Goal: Information Seeking & Learning: Learn about a topic

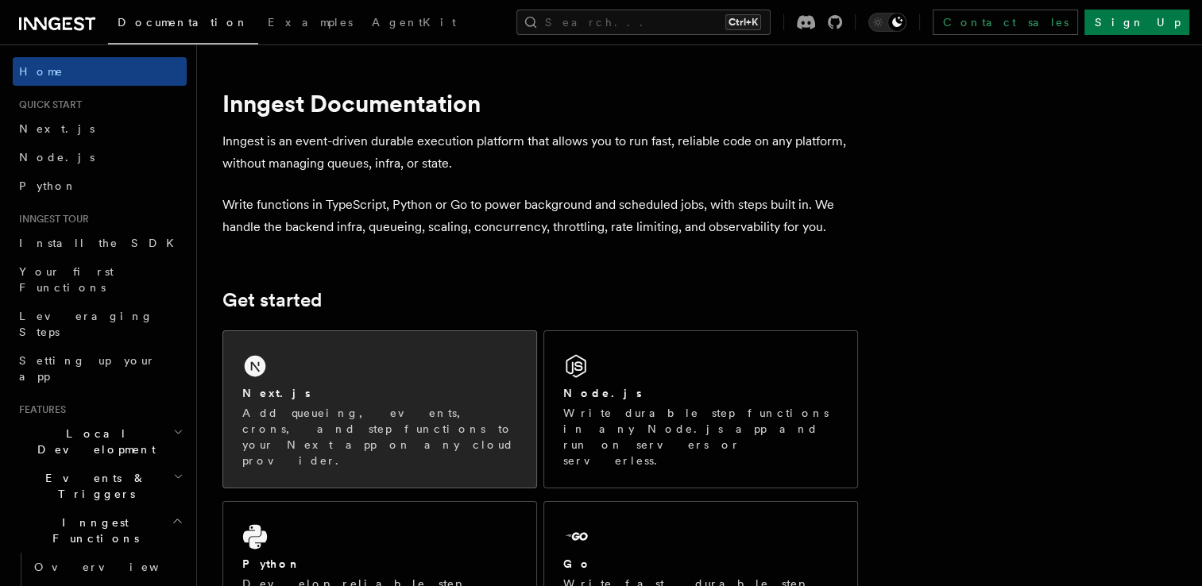
click at [383, 394] on div "Next.js" at bounding box center [379, 393] width 275 height 17
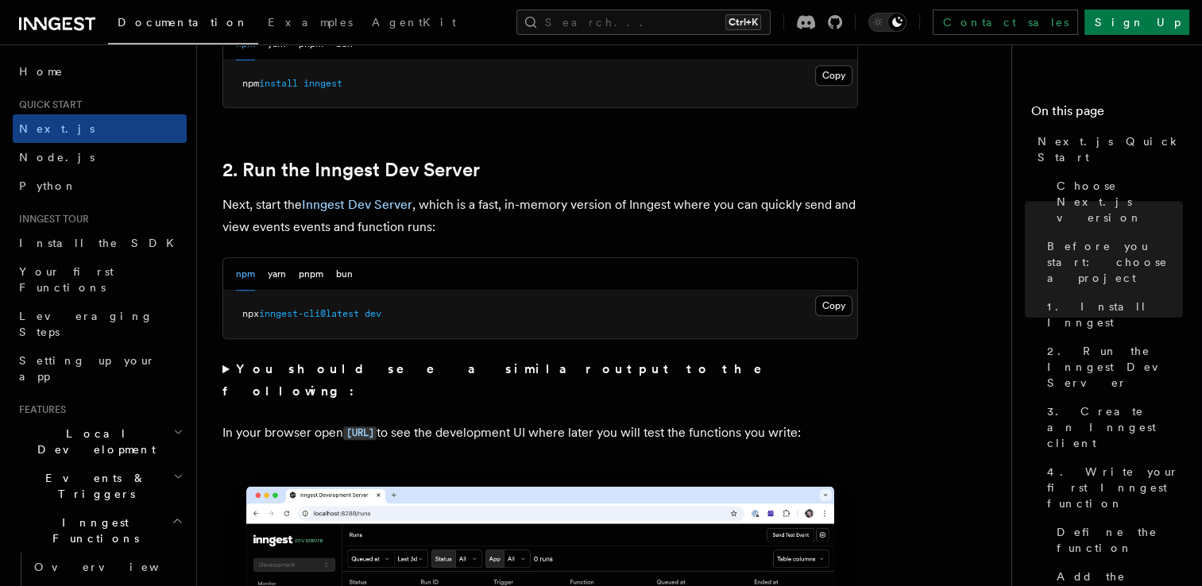
scroll to position [1033, 0]
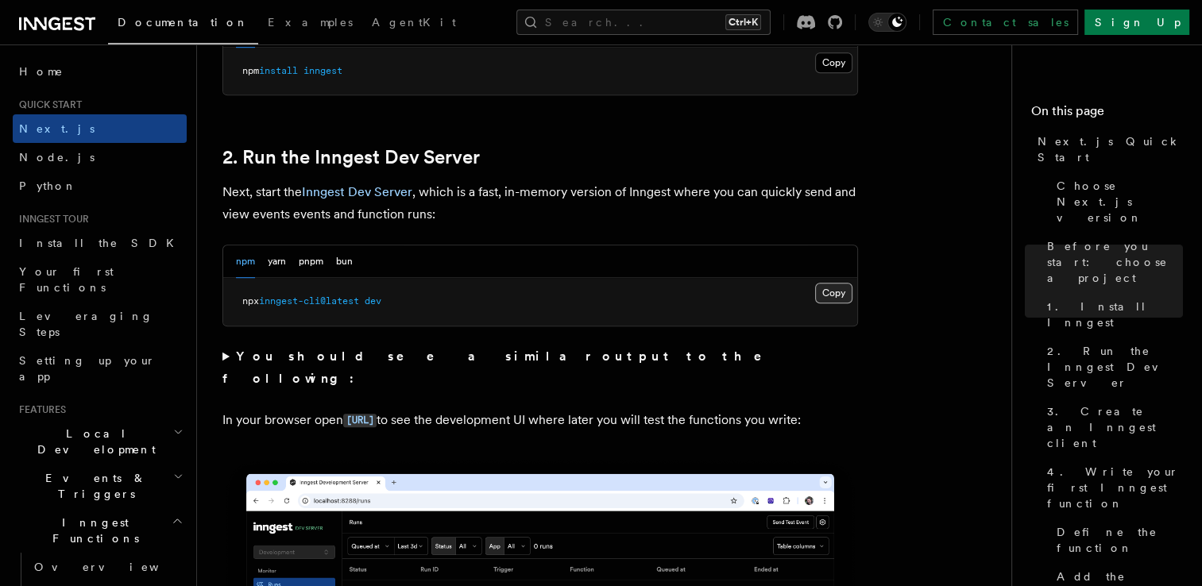
click at [843, 289] on button "Copy Copied" at bounding box center [833, 293] width 37 height 21
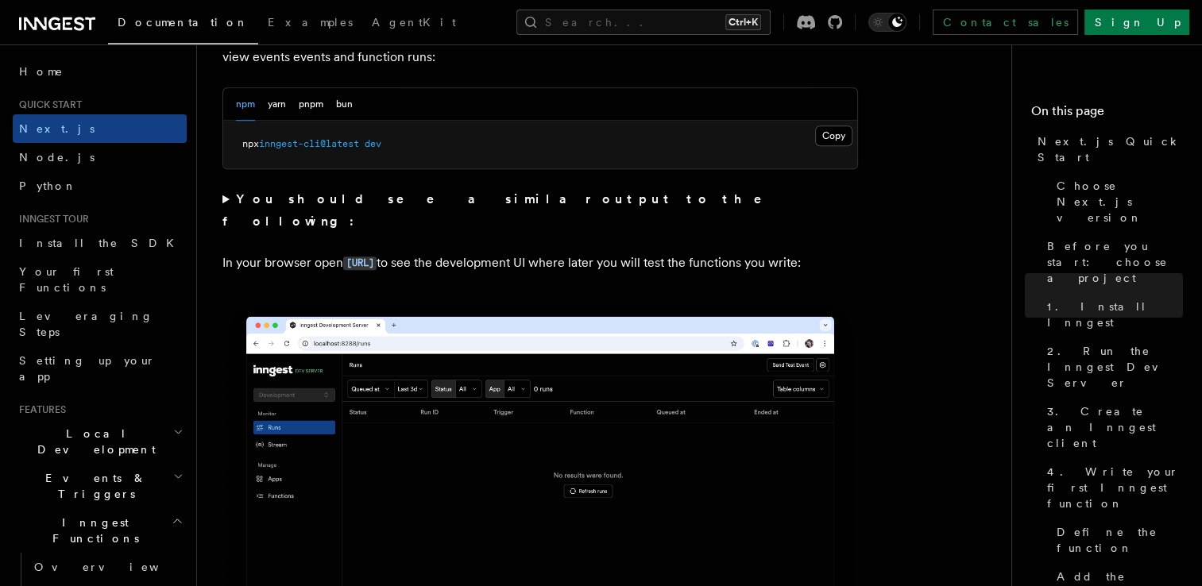
scroll to position [1192, 0]
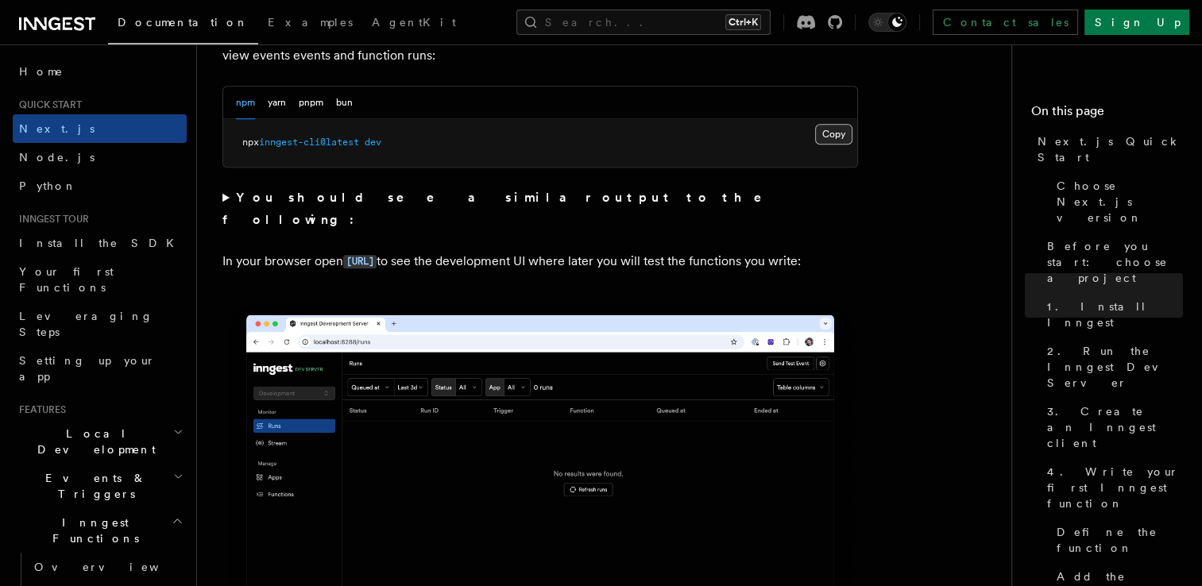
click at [836, 129] on button "Copy Copied" at bounding box center [833, 134] width 37 height 21
click at [377, 255] on code "[URL]" at bounding box center [359, 262] width 33 height 14
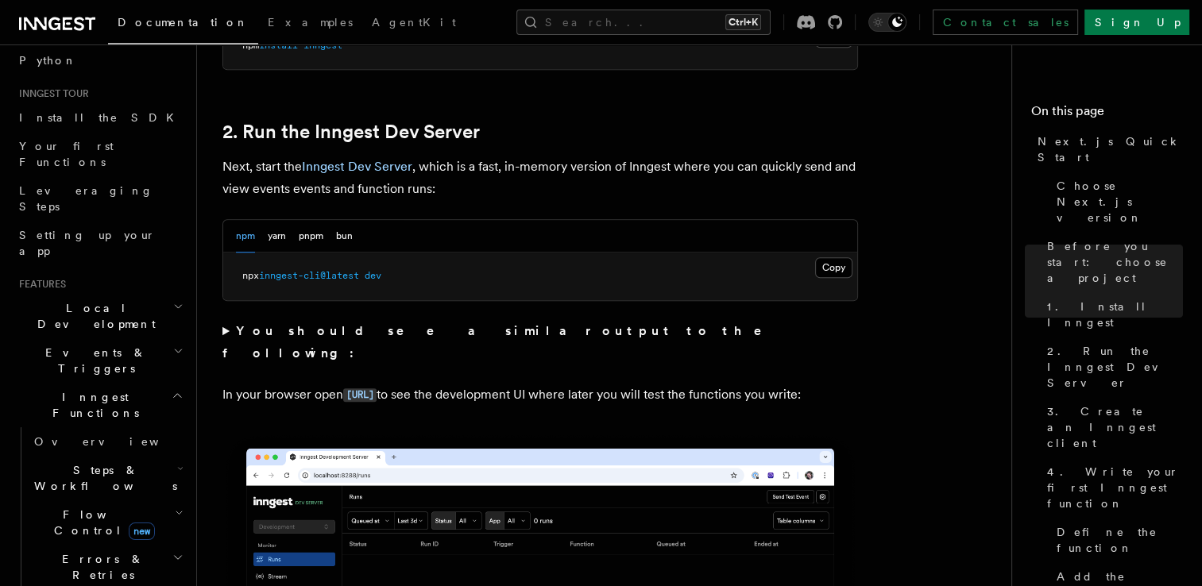
scroll to position [126, 0]
click at [123, 462] on span "Steps & Workflows" at bounding box center [102, 478] width 149 height 32
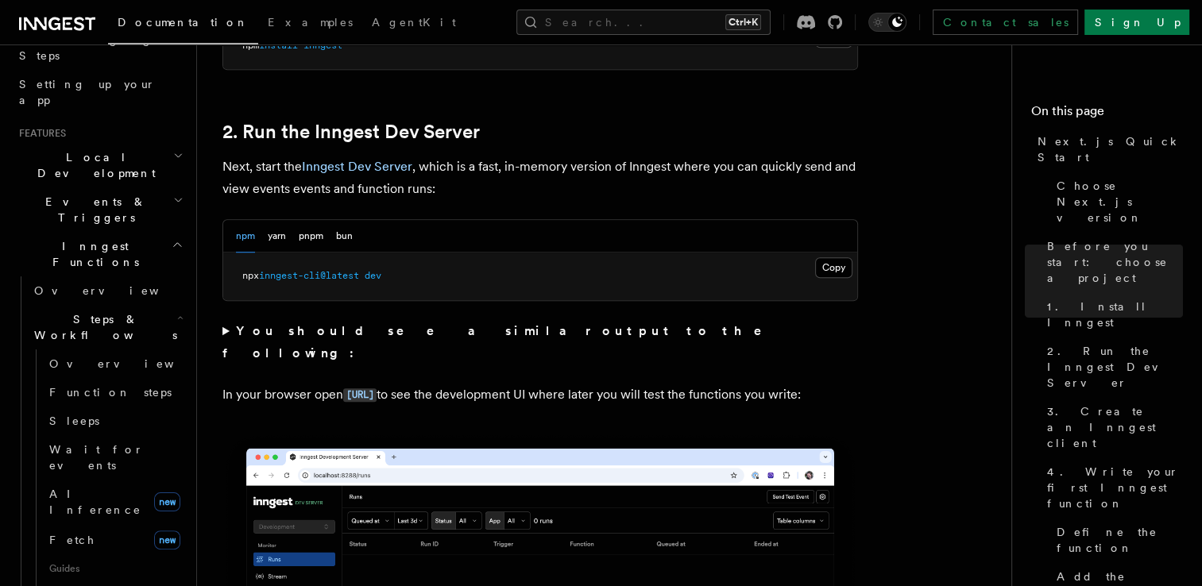
scroll to position [278, 0]
click at [110, 486] on span "AI Inference" at bounding box center [95, 500] width 92 height 29
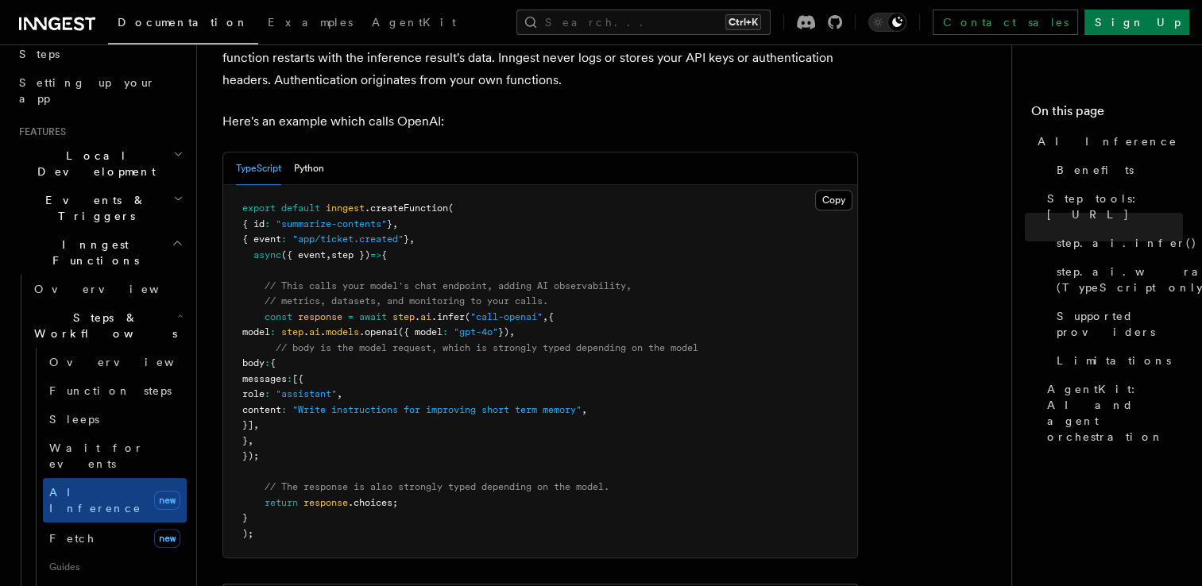
scroll to position [851, 0]
